Goal: Check status: Check status

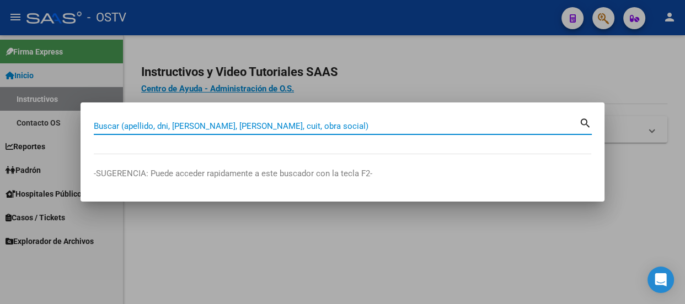
paste input "20397710409"
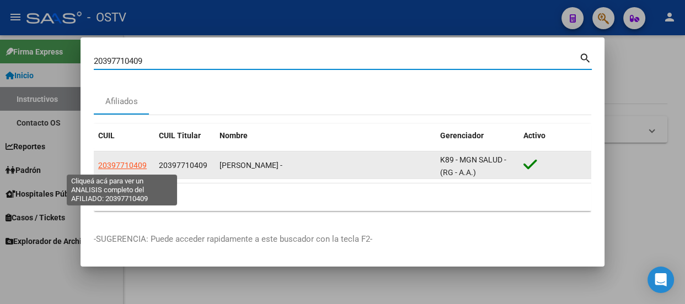
click at [128, 167] on span "20397710409" at bounding box center [122, 165] width 49 height 9
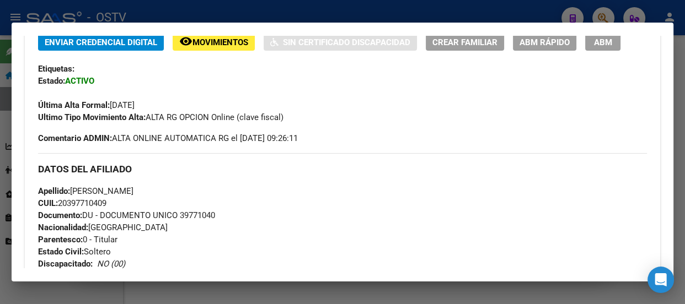
scroll to position [229, 0]
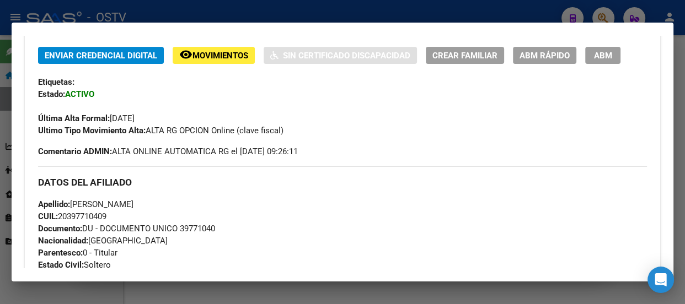
click at [146, 15] on div at bounding box center [342, 152] width 685 height 304
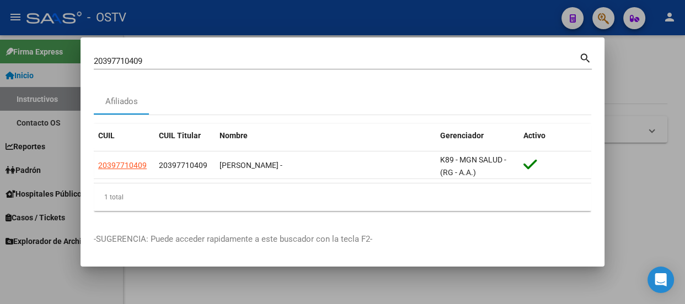
click at [164, 62] on input "20397710409" at bounding box center [336, 61] width 485 height 10
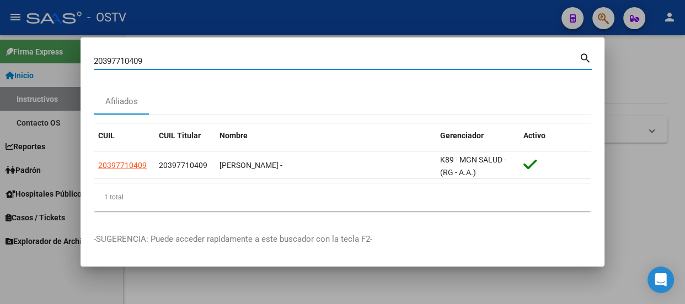
click at [164, 62] on input "20397710409" at bounding box center [336, 61] width 485 height 10
paste input "37019685"
type input "37019685"
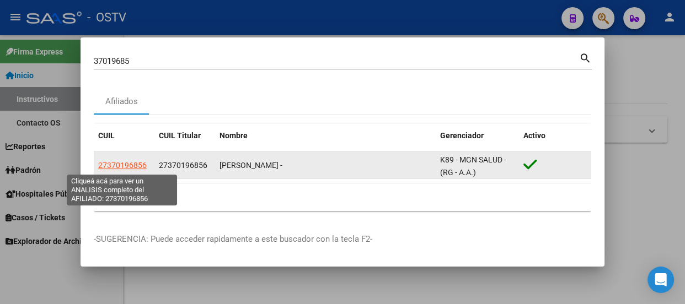
click at [124, 164] on span "27370196856" at bounding box center [122, 165] width 49 height 9
type textarea "27370196856"
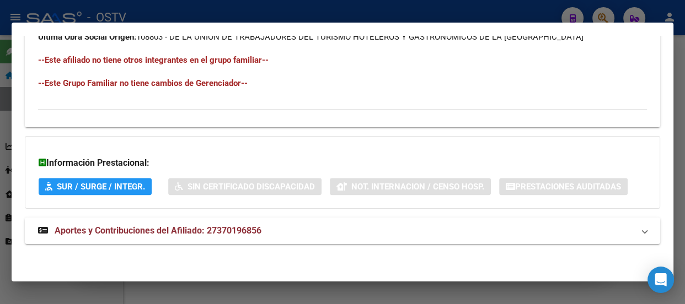
drag, startPoint x: 327, startPoint y: 238, endPoint x: 324, endPoint y: 214, distance: 23.9
click at [327, 237] on mat-expansion-panel-header "Aportes y Contribuciones del Afiliado: 27370196856" at bounding box center [342, 231] width 635 height 26
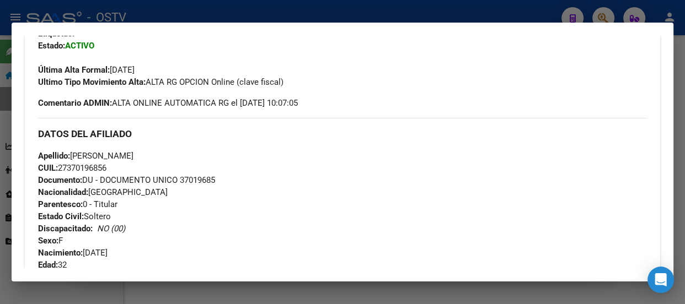
scroll to position [292, 0]
